Goal: Task Accomplishment & Management: Manage account settings

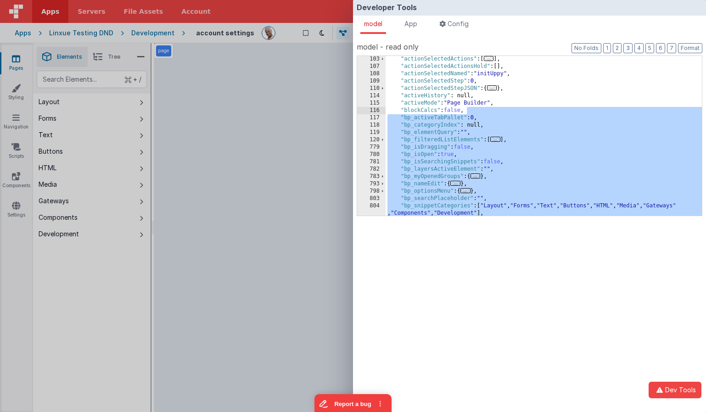
click at [261, 56] on div "Developer Tools model App Params Log (8) Misc Windows Config model - read only …" at bounding box center [353, 206] width 706 height 412
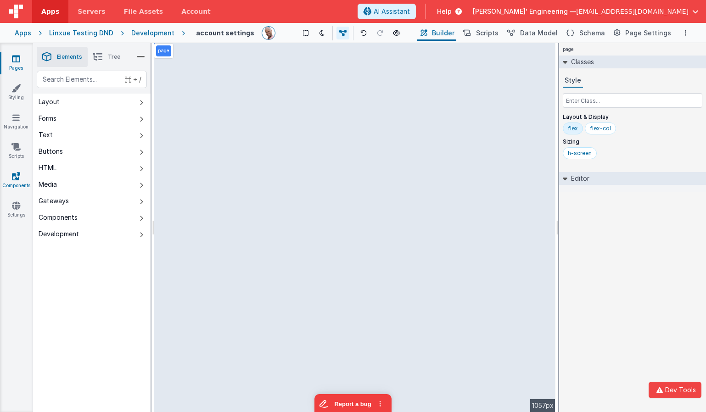
click at [18, 178] on icon at bounding box center [16, 176] width 8 height 9
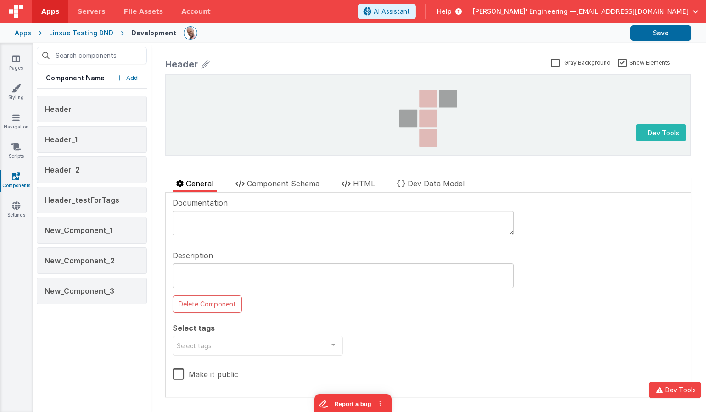
click at [131, 78] on p "Add" at bounding box center [131, 77] width 11 height 9
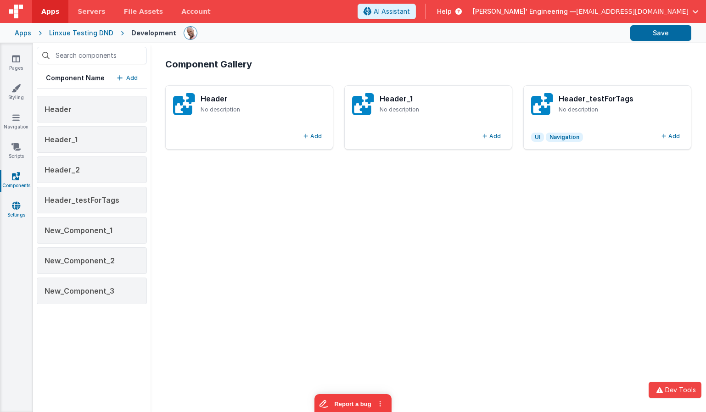
click at [16, 210] on link "Settings" at bounding box center [16, 210] width 33 height 18
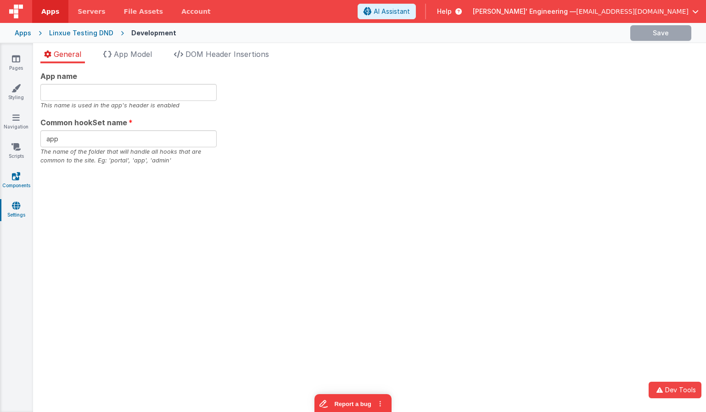
click at [16, 175] on icon at bounding box center [16, 176] width 8 height 9
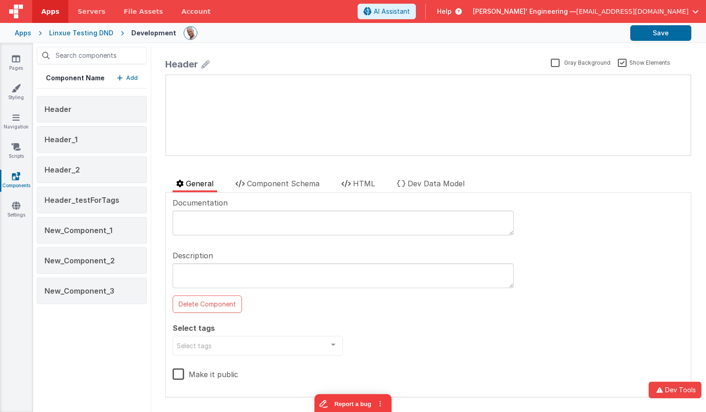
click at [132, 80] on p "Add" at bounding box center [131, 77] width 11 height 9
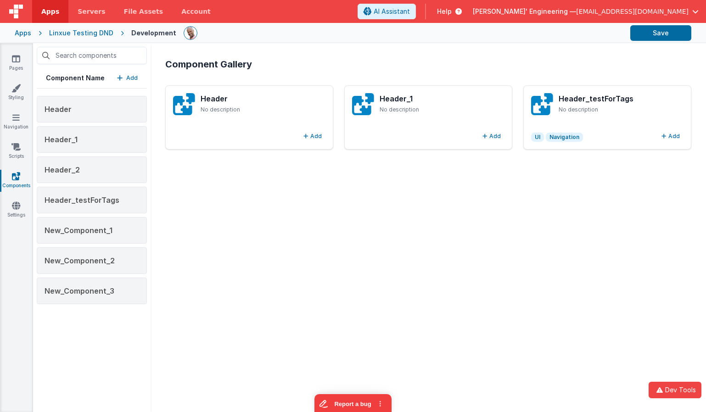
drag, startPoint x: 669, startPoint y: 134, endPoint x: 575, endPoint y: 163, distance: 98.4
click at [669, 134] on button "Add" at bounding box center [671, 136] width 26 height 11
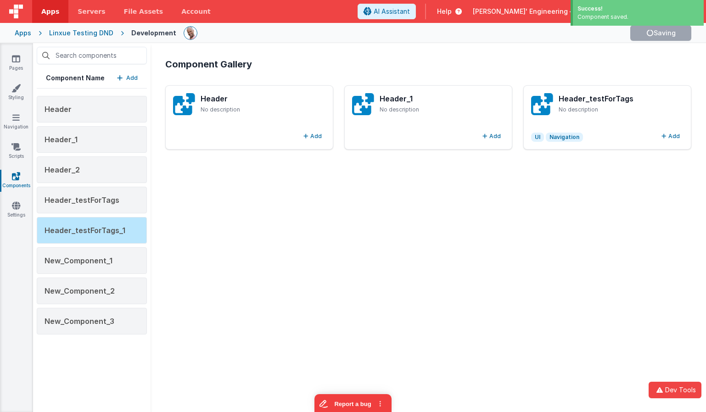
drag, startPoint x: 103, startPoint y: 354, endPoint x: 100, endPoint y: 340, distance: 14.5
click at [103, 354] on div "Component Name Add Header Header_1 Header_2 Header_testForTags Header_testForTa…" at bounding box center [91, 227] width 117 height 369
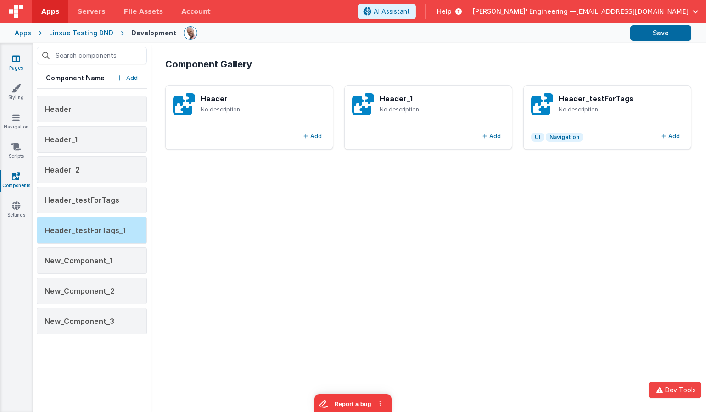
click at [20, 61] on link "Pages" at bounding box center [16, 63] width 33 height 18
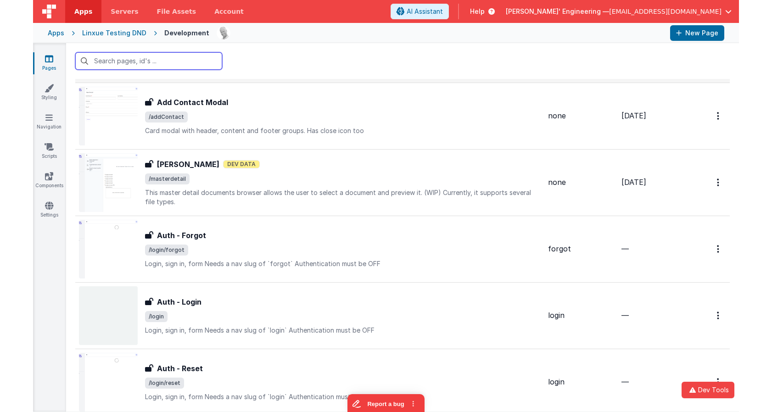
scroll to position [91, 0]
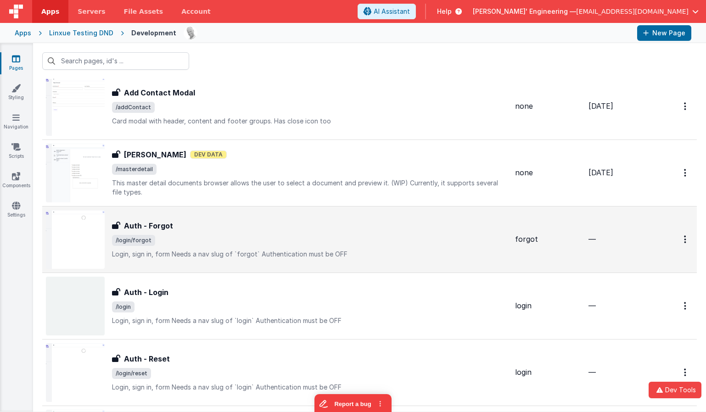
click at [212, 246] on div "Auth - Forgot Auth - Forgot /login/forgot Login, sign in, formNeeds a nav slug…" at bounding box center [310, 239] width 396 height 39
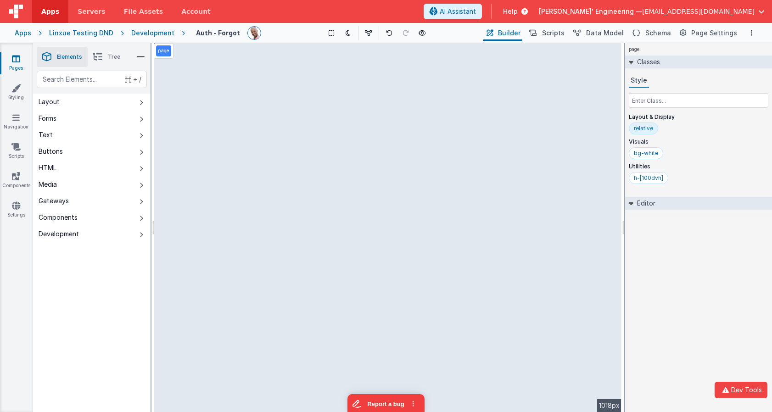
select select "email"
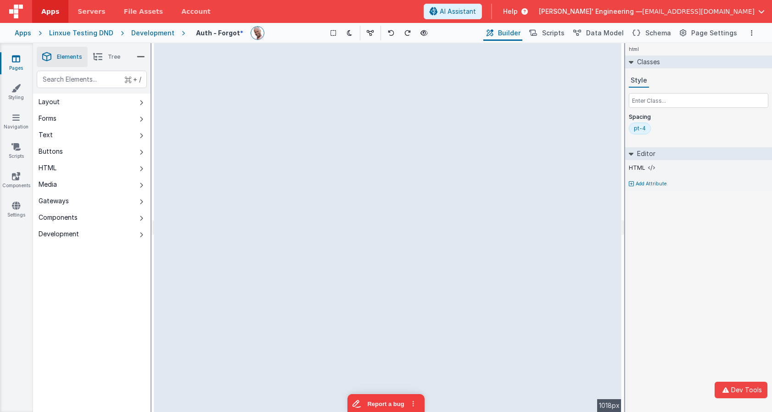
drag, startPoint x: 515, startPoint y: 110, endPoint x: 634, endPoint y: 95, distance: 119.4
click at [687, 97] on html "Dev Tools Apps Servers File Assets Account Some FUTURE Slot AI Assistant Help […" at bounding box center [386, 206] width 772 height 412
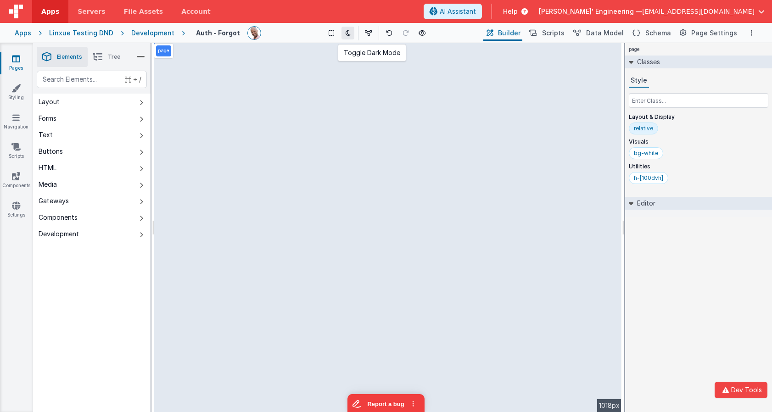
click at [347, 30] on icon at bounding box center [348, 33] width 5 height 6
click at [349, 31] on icon at bounding box center [348, 33] width 5 height 6
click at [349, 30] on icon at bounding box center [348, 33] width 5 height 6
click at [346, 85] on div "page --> 1018px" at bounding box center [387, 227] width 467 height 369
click at [564, 35] on span "Scripts" at bounding box center [553, 32] width 22 height 9
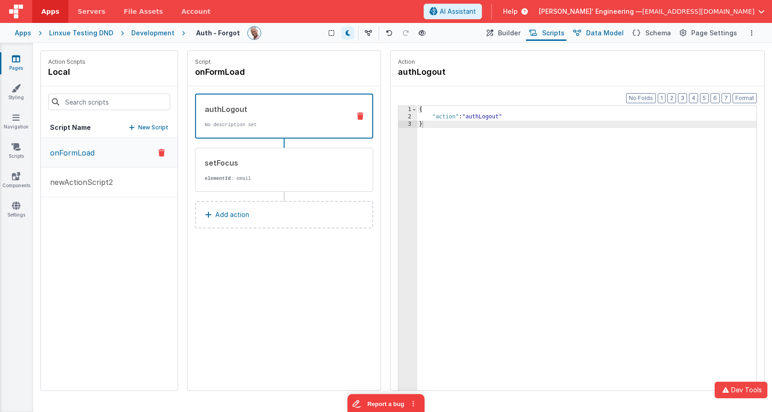
click at [609, 35] on span "Data Model" at bounding box center [605, 32] width 38 height 9
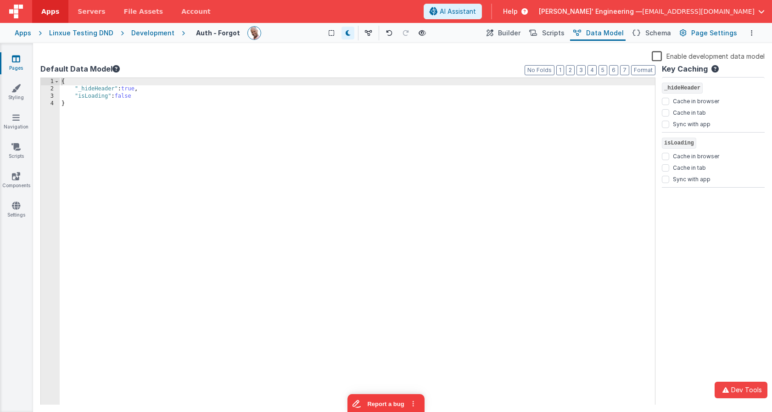
click at [700, 34] on span "Page Settings" at bounding box center [714, 32] width 46 height 9
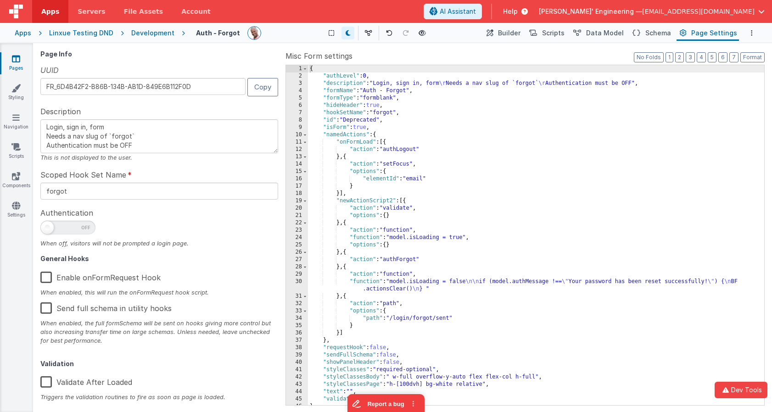
drag, startPoint x: 509, startPoint y: 33, endPoint x: 468, endPoint y: 30, distance: 40.9
click at [509, 33] on span "Builder" at bounding box center [509, 32] width 22 height 9
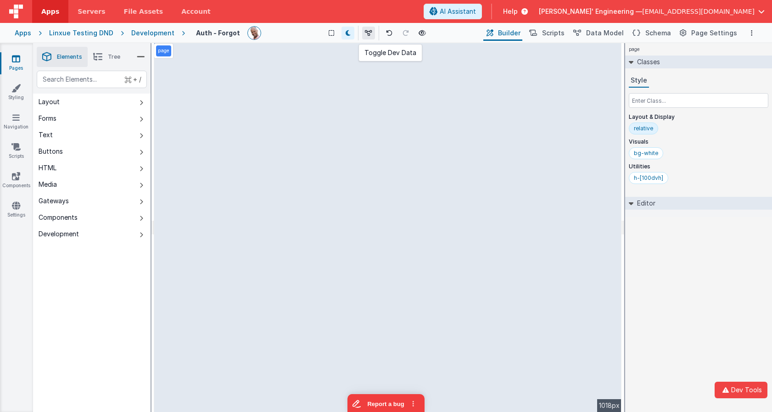
click at [367, 33] on icon at bounding box center [368, 33] width 7 height 6
click at [367, 33] on icon at bounding box center [370, 33] width 7 height 6
click at [389, 207] on div "page --> 1018px" at bounding box center [387, 227] width 467 height 369
click at [374, 142] on div "page --> 1018px" at bounding box center [387, 227] width 467 height 369
click at [24, 31] on div "Apps" at bounding box center [23, 32] width 17 height 9
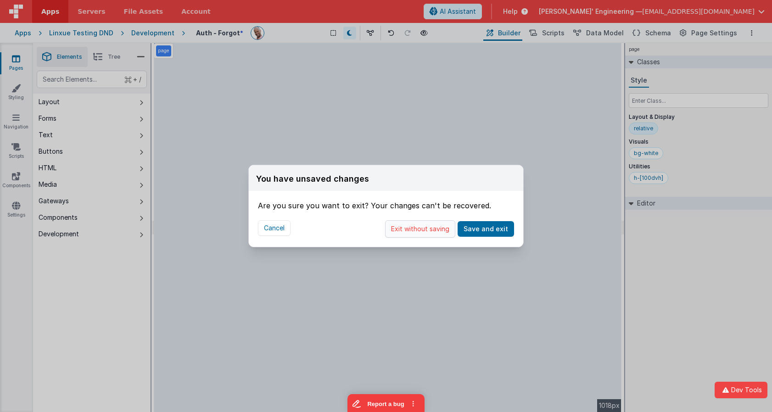
drag, startPoint x: 421, startPoint y: 228, endPoint x: 417, endPoint y: 227, distance: 4.7
click at [421, 228] on button "Exit without saving" at bounding box center [420, 228] width 70 height 17
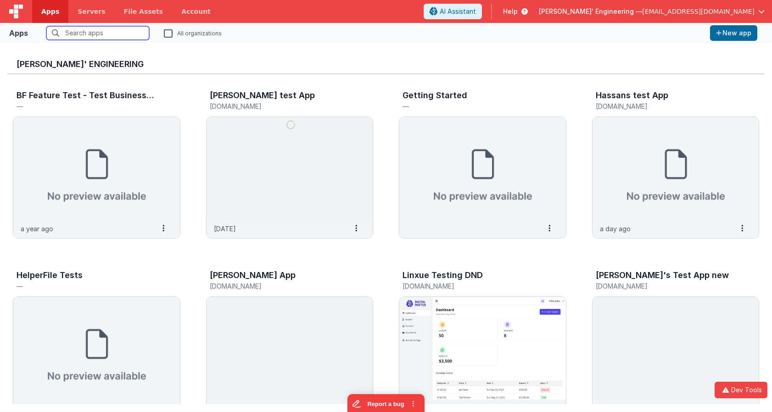
click at [121, 31] on input "text" at bounding box center [97, 33] width 103 height 14
click at [262, 149] on img at bounding box center [289, 168] width 167 height 103
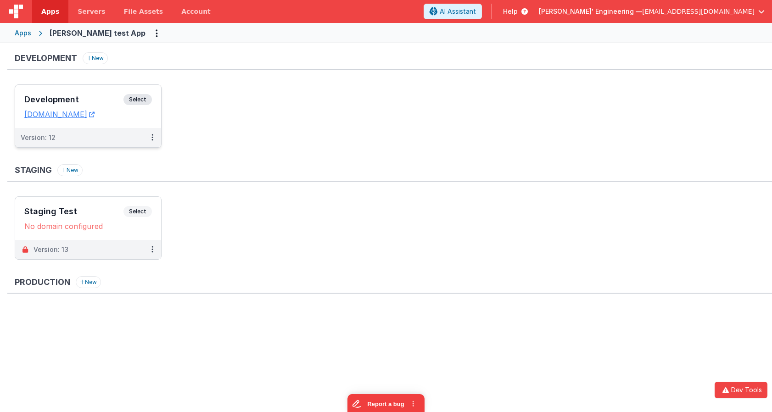
click at [148, 94] on div "Development Select URLs [DOMAIN_NAME]" at bounding box center [88, 106] width 146 height 43
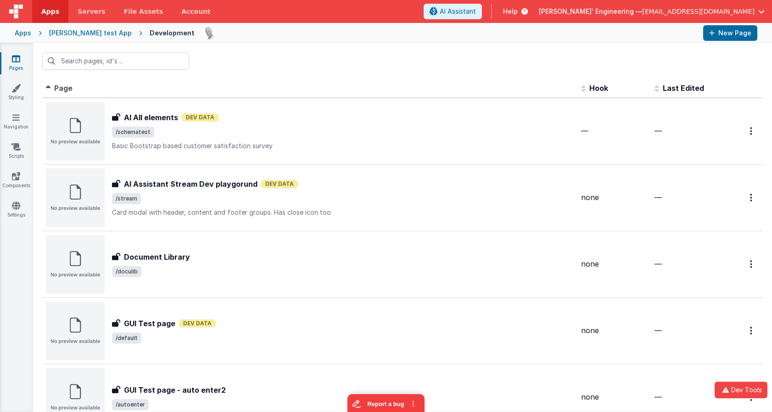
click at [84, 33] on div "[PERSON_NAME] test App" at bounding box center [90, 32] width 83 height 9
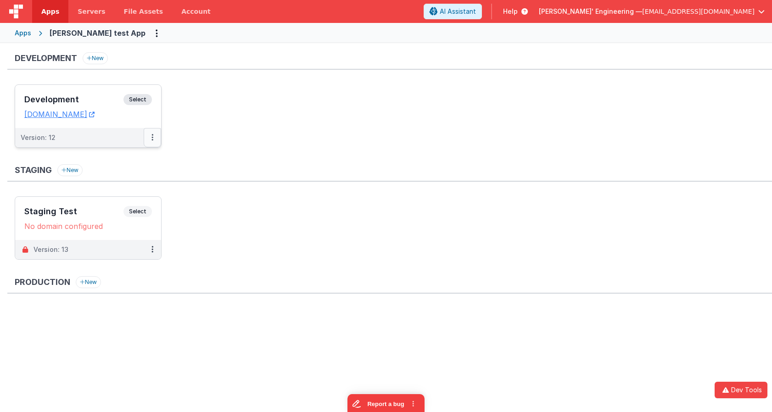
click at [151, 138] on icon at bounding box center [152, 137] width 2 height 0
click at [118, 174] on link "Deploy..." at bounding box center [120, 175] width 81 height 17
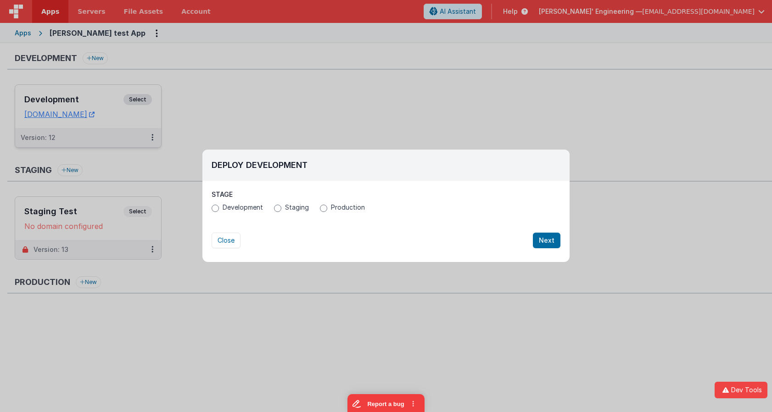
click at [249, 207] on span "Development" at bounding box center [243, 207] width 40 height 9
click at [219, 207] on input "Development" at bounding box center [215, 208] width 7 height 7
radio input "true"
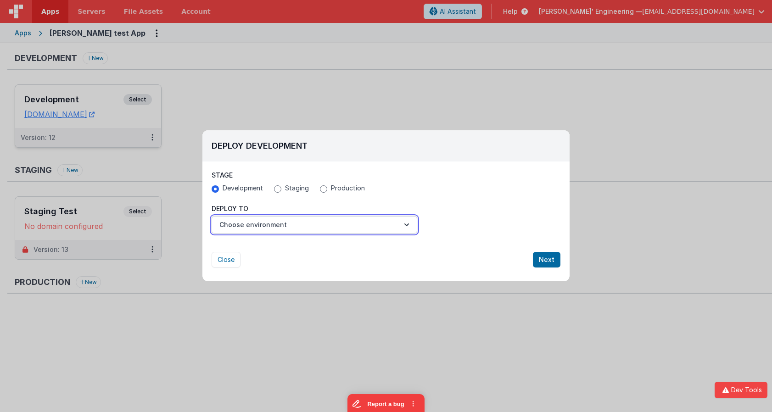
drag, startPoint x: 292, startPoint y: 224, endPoint x: 298, endPoint y: 230, distance: 7.8
click at [293, 224] on button "Choose environment" at bounding box center [315, 224] width 206 height 17
click at [288, 246] on link "New Environment" at bounding box center [315, 247] width 206 height 17
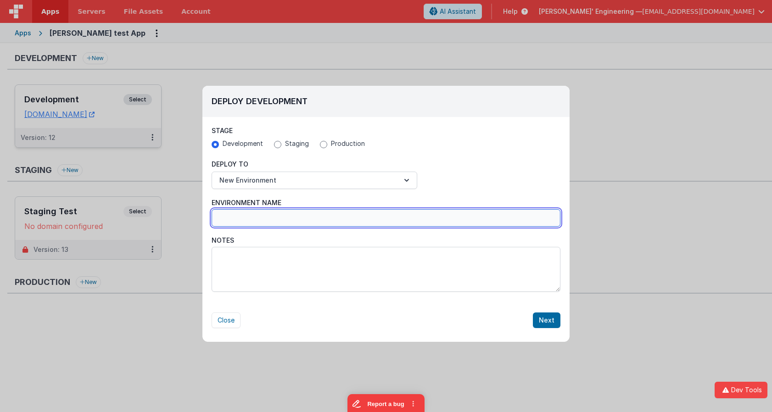
click at [360, 220] on input "Environment Name" at bounding box center [386, 217] width 349 height 17
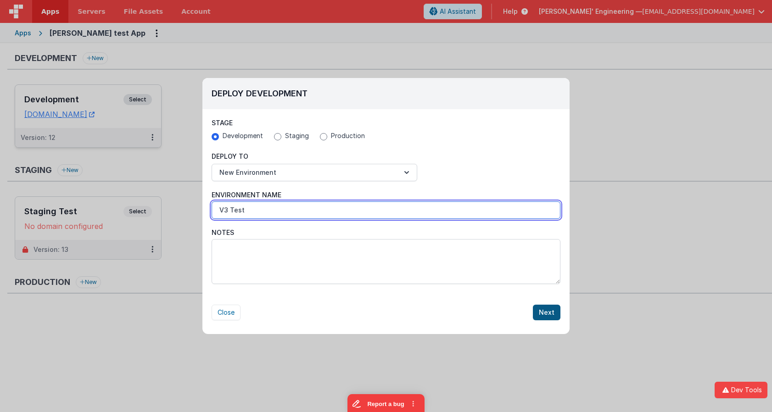
type input "V3 Test"
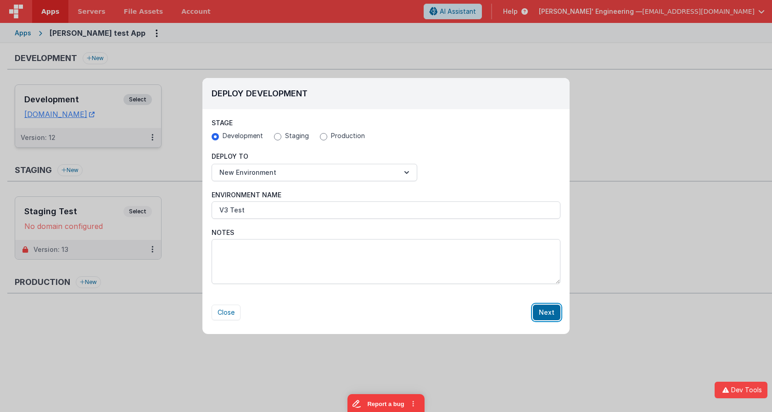
drag, startPoint x: 544, startPoint y: 313, endPoint x: 533, endPoint y: 314, distance: 11.1
click at [544, 313] on button "Next" at bounding box center [547, 313] width 28 height 16
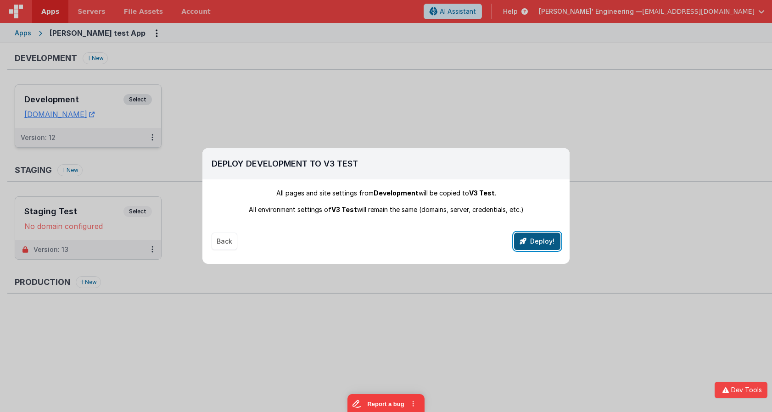
click at [541, 240] on button "Deploy!" at bounding box center [537, 241] width 46 height 17
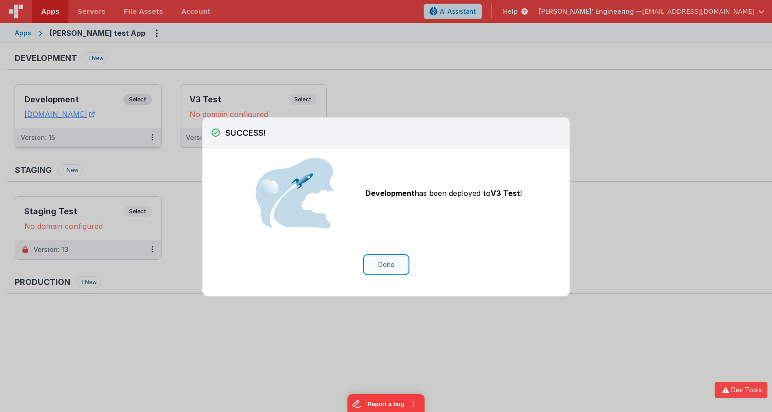
click at [380, 264] on button "Done" at bounding box center [386, 264] width 43 height 17
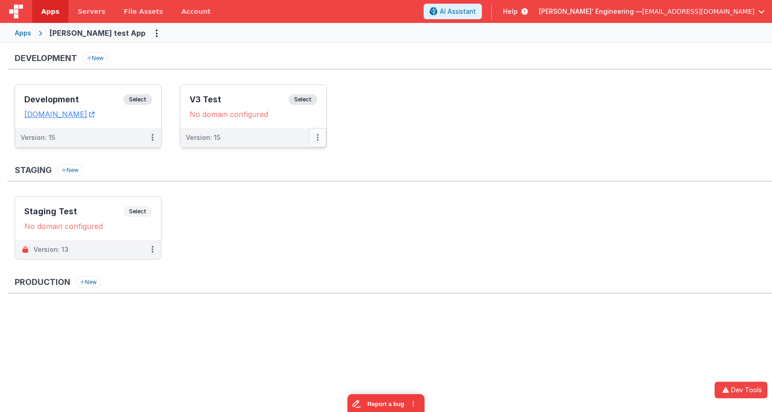
click at [319, 135] on button at bounding box center [317, 137] width 17 height 19
click at [268, 158] on link "Edit" at bounding box center [285, 158] width 81 height 17
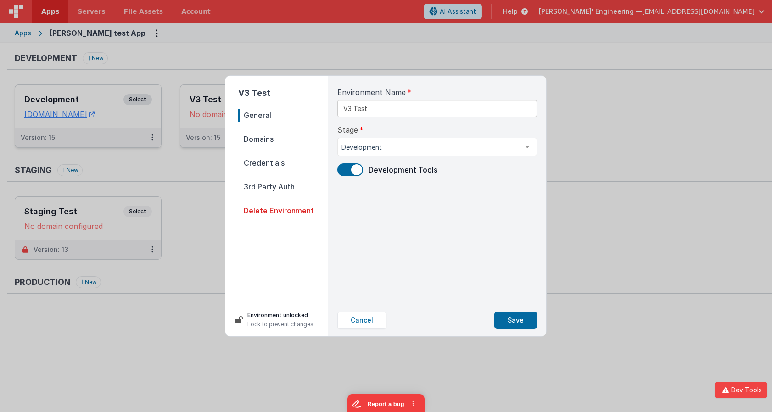
click at [265, 137] on span "Domains" at bounding box center [283, 139] width 90 height 13
select select "[DOMAIN_NAME]"
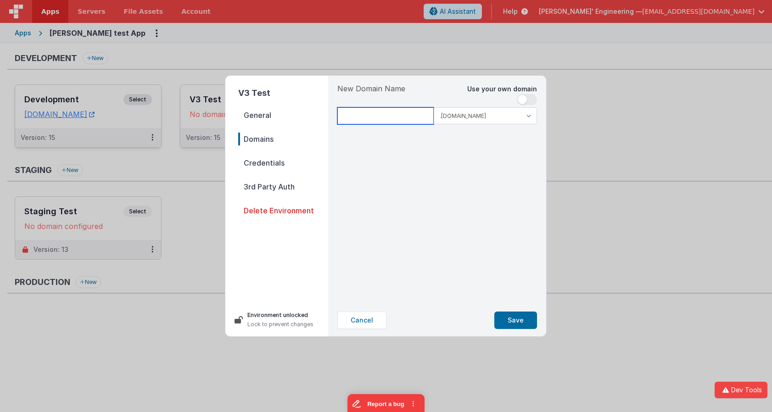
click at [398, 115] on input at bounding box center [385, 115] width 96 height 17
type input "fgsdf"
drag, startPoint x: 365, startPoint y: 320, endPoint x: 358, endPoint y: 317, distance: 7.8
click at [365, 320] on button "Cancel" at bounding box center [361, 320] width 49 height 17
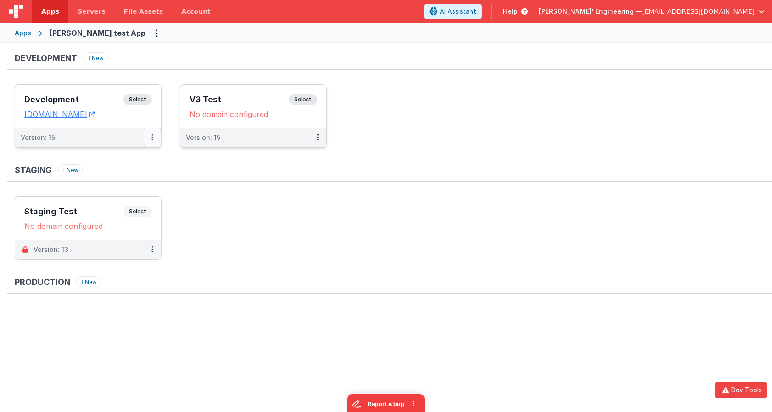
click at [147, 132] on button at bounding box center [152, 137] width 17 height 19
click at [125, 157] on link "Edit" at bounding box center [120, 158] width 81 height 17
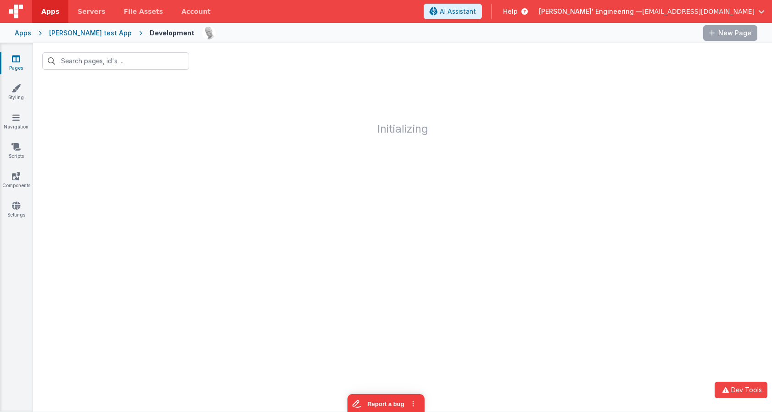
click at [99, 33] on div "[PERSON_NAME] test App" at bounding box center [90, 32] width 83 height 9
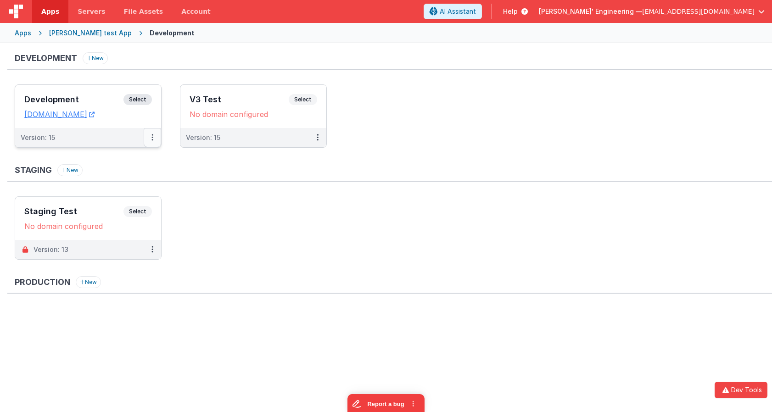
click at [152, 138] on icon at bounding box center [152, 137] width 2 height 0
click at [141, 156] on ul "Development Select URLs [DOMAIN_NAME] Version: 15 V3 Test Select URLs No domain…" at bounding box center [393, 120] width 757 height 72
click at [151, 141] on button at bounding box center [152, 137] width 17 height 19
click at [145, 156] on link "Edit" at bounding box center [120, 158] width 81 height 17
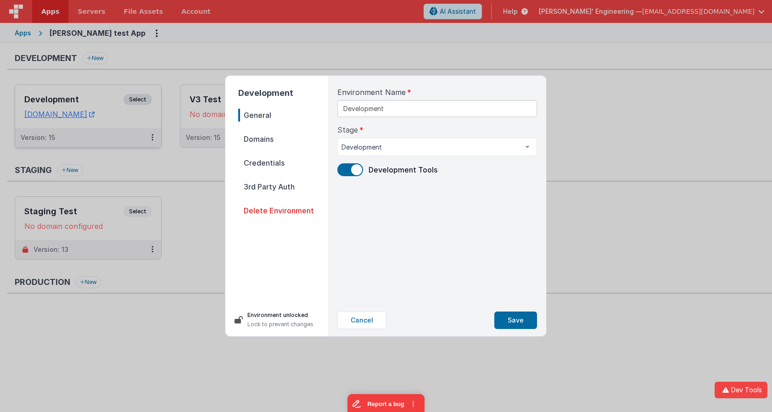
click at [243, 140] on span "Domains" at bounding box center [283, 139] width 90 height 13
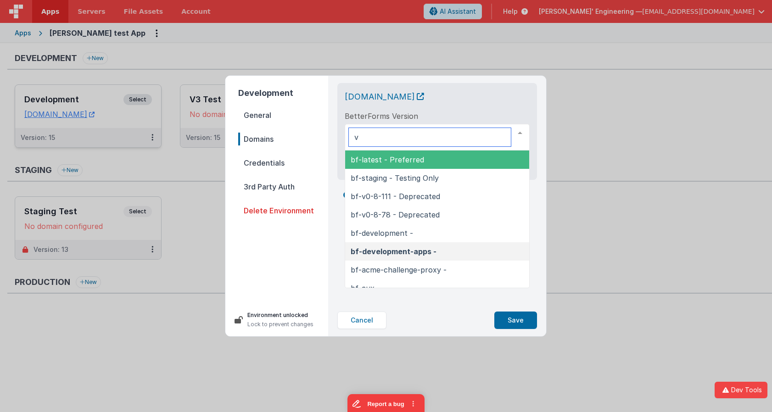
type input "v3"
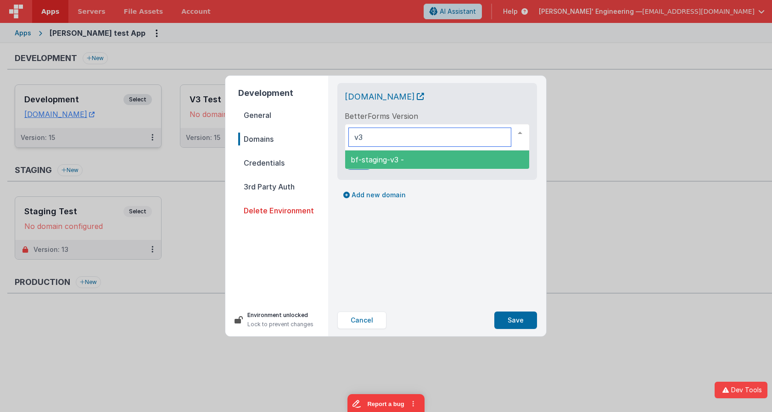
click at [403, 156] on span "bf-staging-v3 -" at bounding box center [377, 159] width 53 height 9
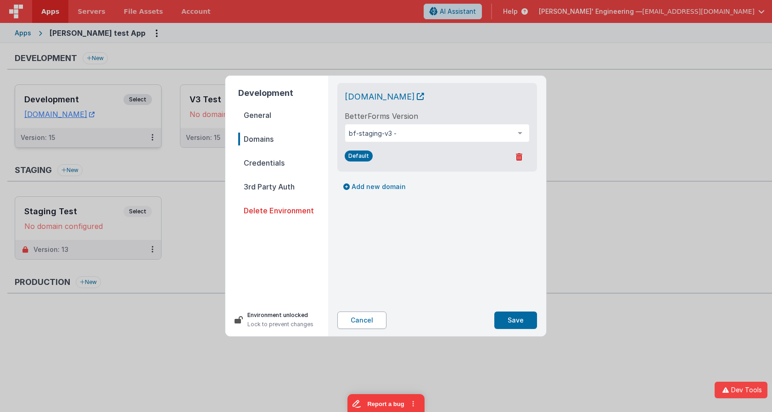
click at [358, 318] on button "Cancel" at bounding box center [361, 320] width 49 height 17
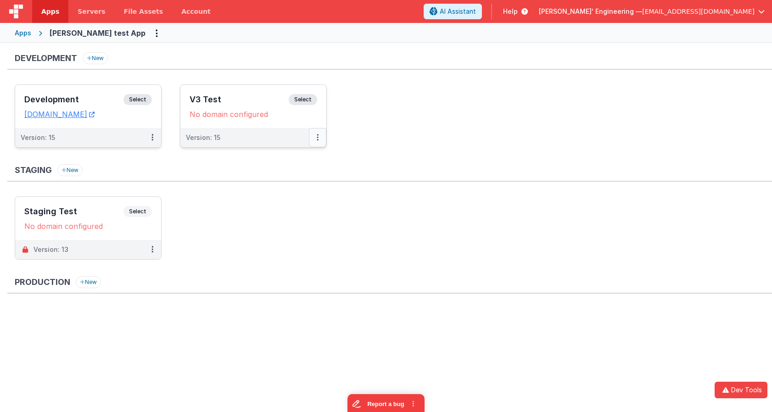
click at [316, 140] on button at bounding box center [317, 137] width 17 height 19
click at [289, 161] on link "Edit" at bounding box center [285, 158] width 81 height 17
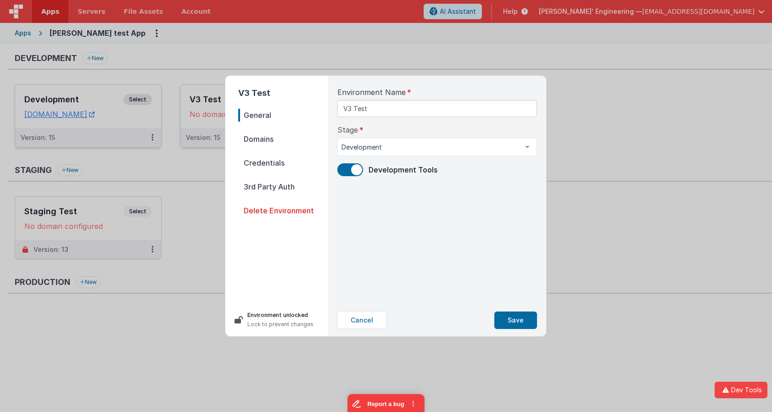
click at [279, 208] on span "Delete Environment" at bounding box center [283, 210] width 90 height 13
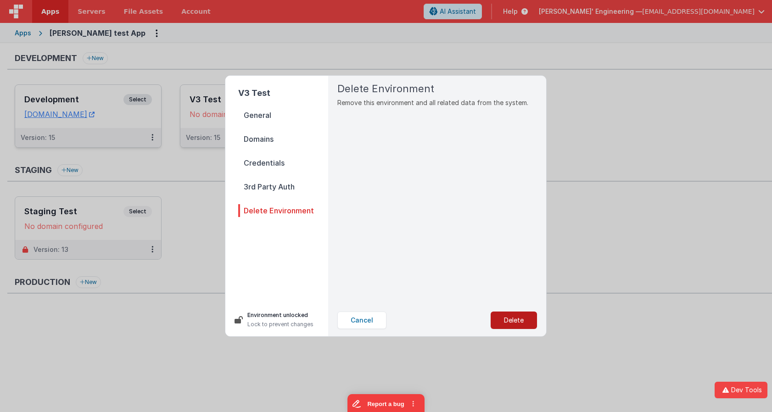
click at [504, 312] on button "Delete" at bounding box center [514, 320] width 46 height 17
click at [488, 318] on button "Yes, Delete" at bounding box center [467, 320] width 61 height 17
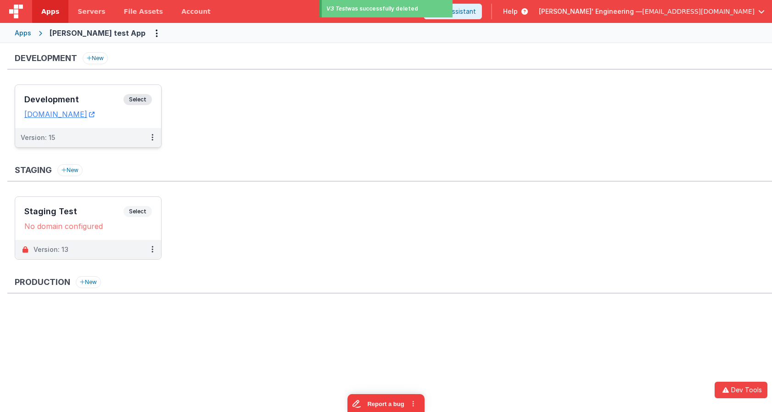
click at [370, 85] on ul "Development Select URLs [DOMAIN_NAME] Version: 15" at bounding box center [393, 120] width 757 height 72
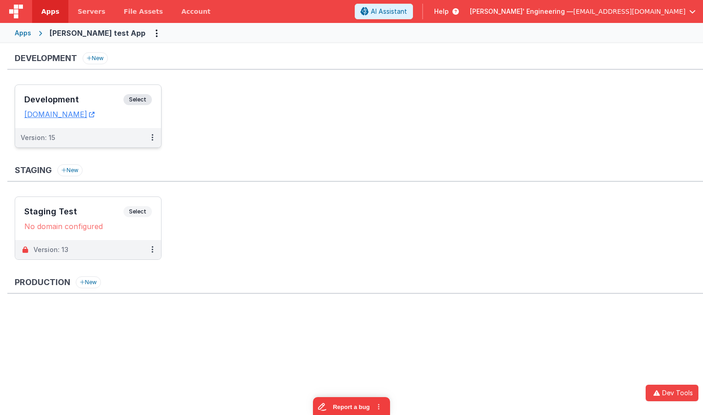
click at [98, 90] on div "Development Select URLs [DOMAIN_NAME]" at bounding box center [88, 106] width 146 height 43
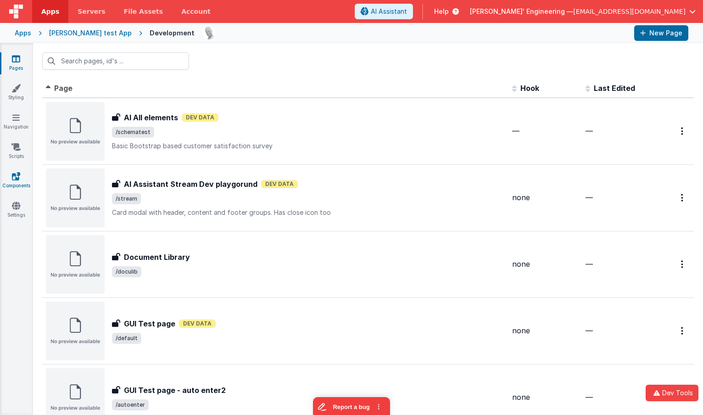
click at [20, 173] on link "Components" at bounding box center [16, 181] width 33 height 18
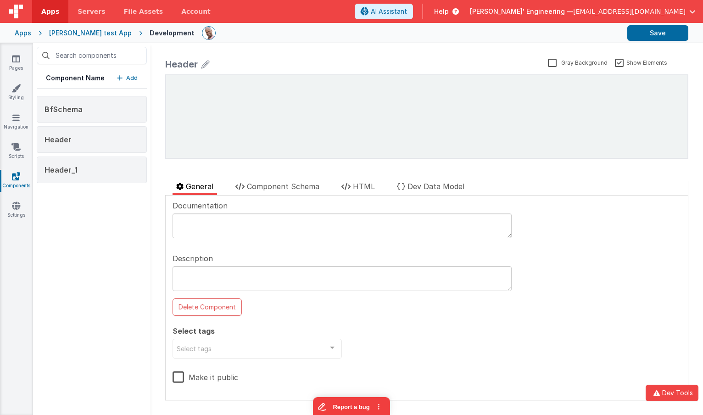
click at [139, 78] on div "Component Name Add" at bounding box center [92, 78] width 110 height 21
click at [136, 77] on p "Add" at bounding box center [131, 77] width 11 height 9
